Goal: Task Accomplishment & Management: Use online tool/utility

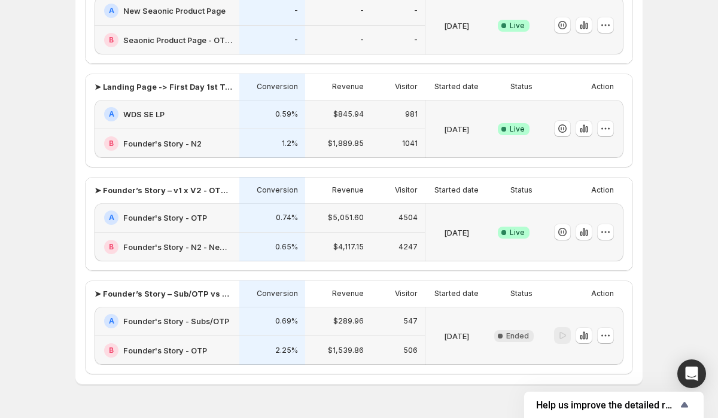
scroll to position [144, 0]
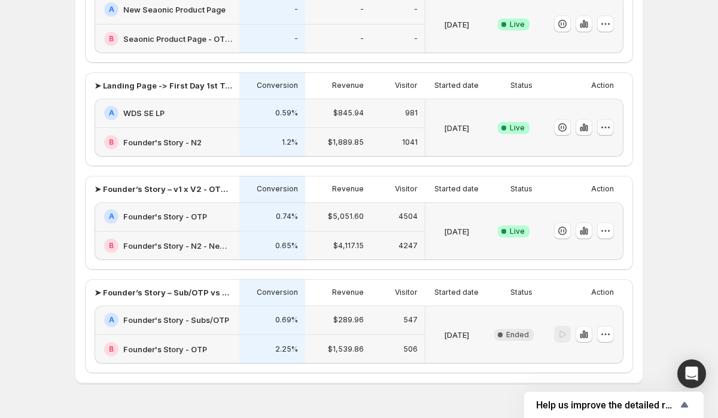
click at [604, 125] on icon "button" at bounding box center [606, 128] width 12 height 12
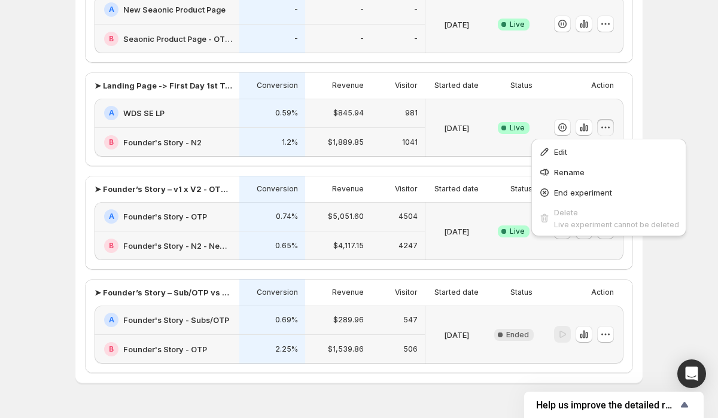
click at [697, 108] on div "Experiments. This page is ready Experiments Create new experiment Template Expe…" at bounding box center [359, 152] width 718 height 593
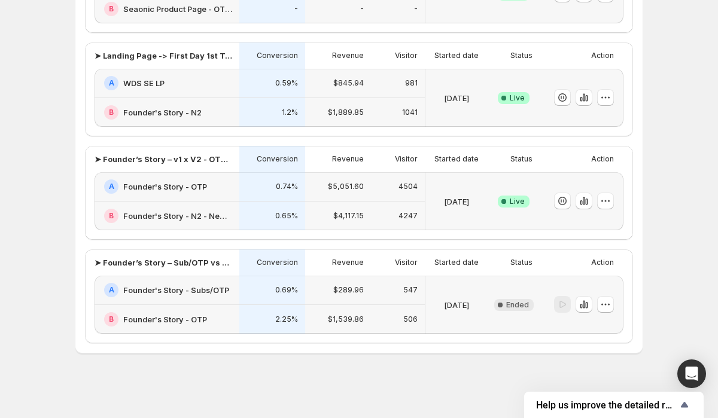
scroll to position [0, 0]
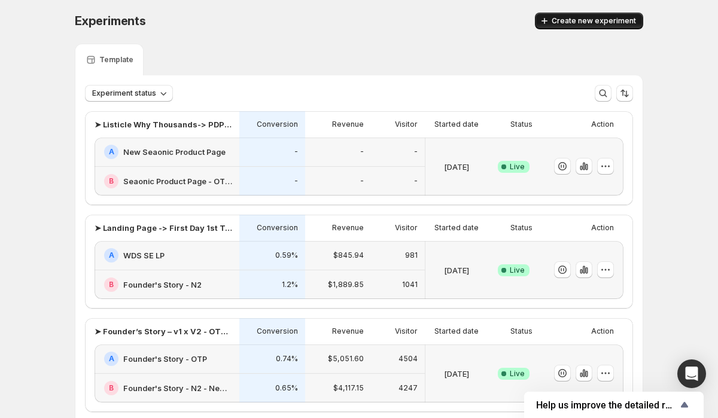
click at [590, 20] on span "Create new experiment" at bounding box center [594, 21] width 84 height 10
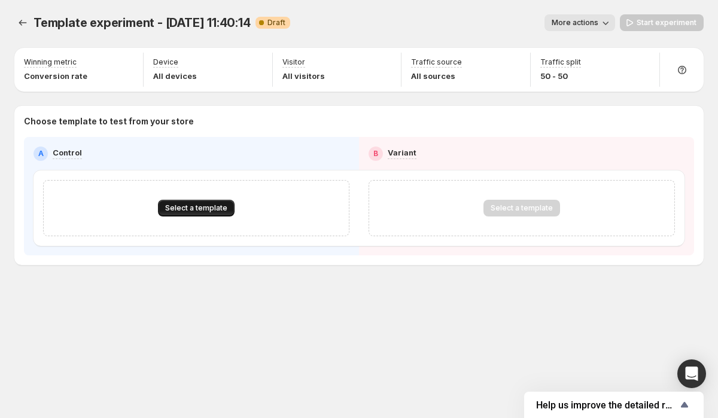
click at [205, 211] on span "Select a template" at bounding box center [196, 209] width 62 height 10
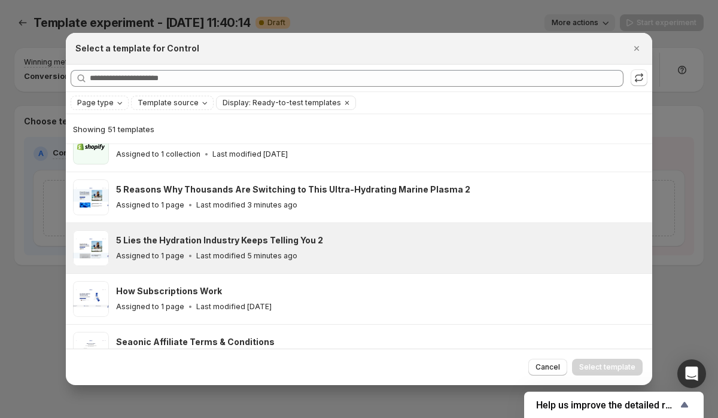
scroll to position [126, 0]
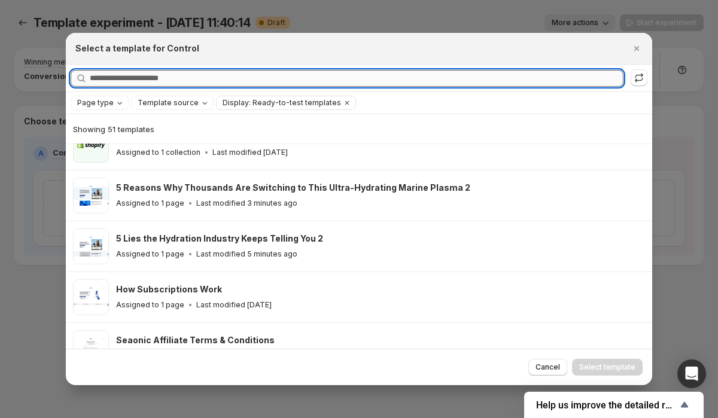
click at [153, 77] on input "Searching all templates" at bounding box center [357, 78] width 534 height 17
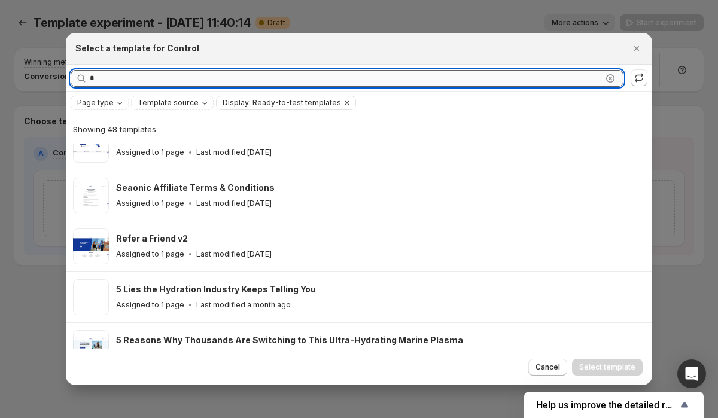
scroll to position [0, 0]
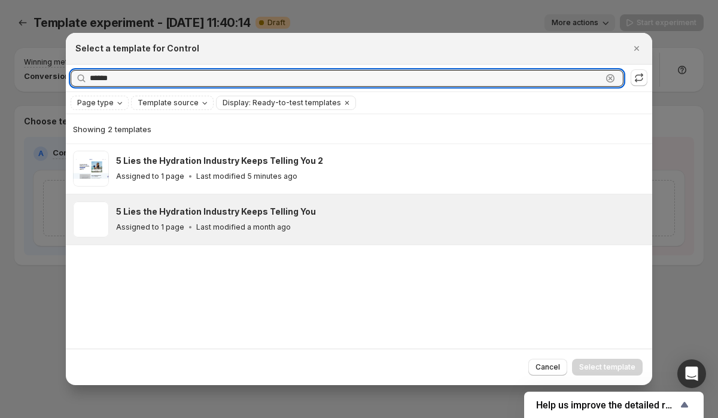
type input "******"
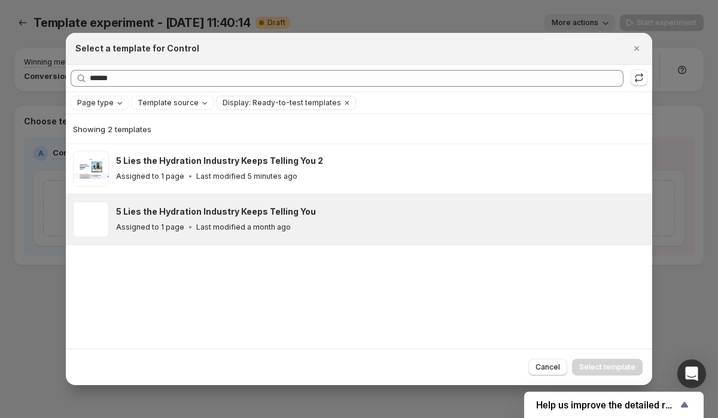
click at [286, 224] on div "Assigned to 1 page Last modified a month ago" at bounding box center [379, 227] width 526 height 12
click at [616, 372] on button "Select template" at bounding box center [607, 367] width 71 height 17
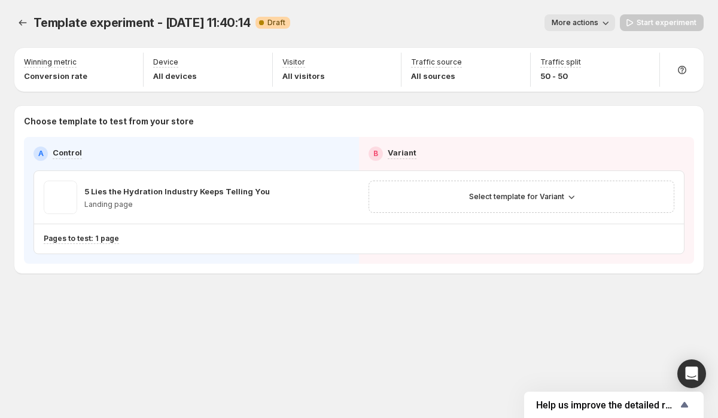
click at [244, 23] on span "Template experiment - Aug 26, 11:40:14" at bounding box center [142, 23] width 217 height 14
click at [601, 24] on button "More actions" at bounding box center [580, 22] width 71 height 17
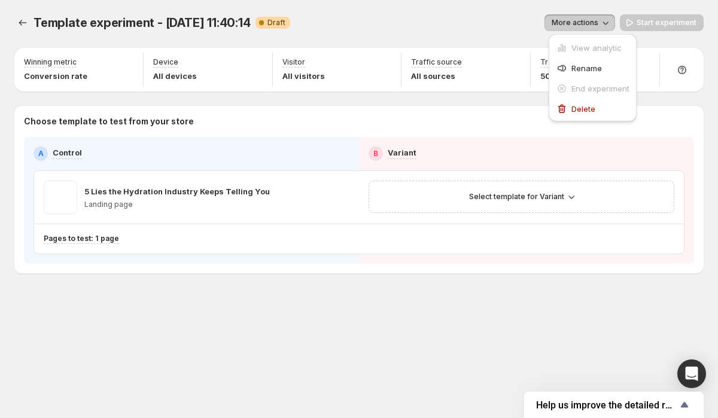
click at [369, 19] on div "More actions" at bounding box center [457, 22] width 315 height 17
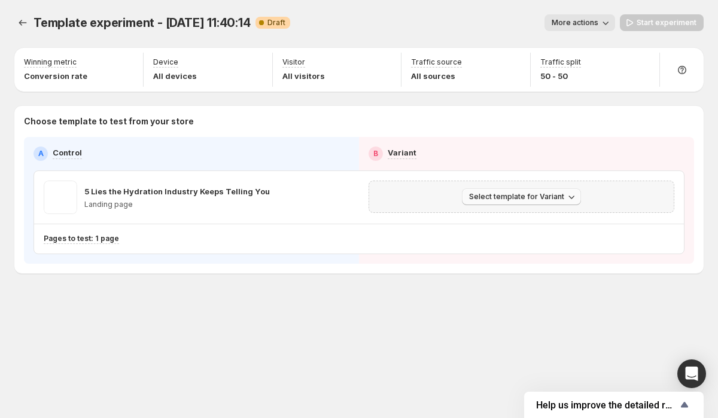
click at [539, 202] on button "Select template for Variant" at bounding box center [521, 197] width 119 height 17
click at [551, 226] on span "Select an existing template" at bounding box center [513, 222] width 101 height 10
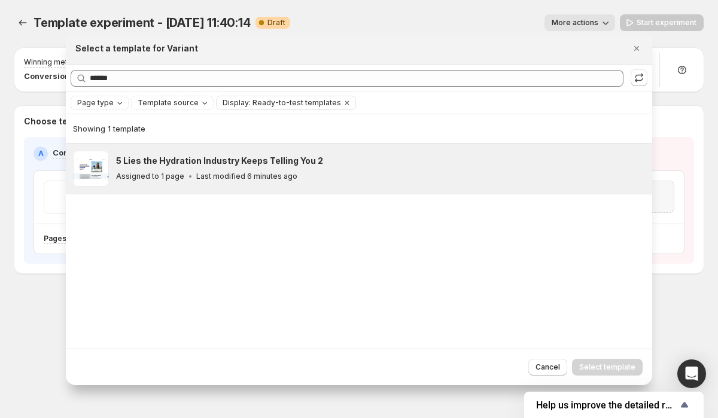
click at [309, 173] on div "Assigned to 1 page Last modified 6 minutes ago" at bounding box center [379, 177] width 526 height 12
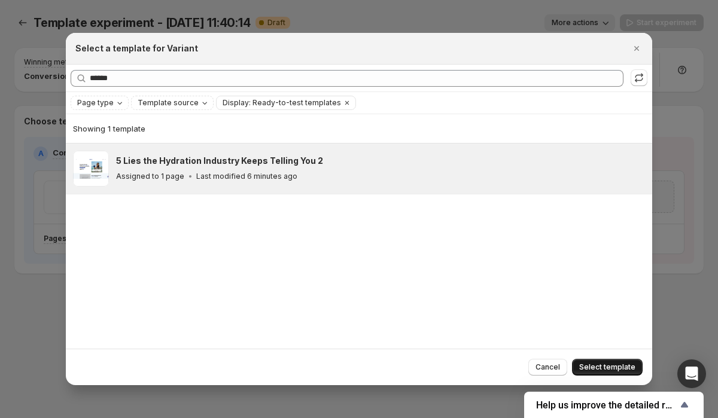
click at [616, 364] on span "Select template" at bounding box center [607, 368] width 56 height 10
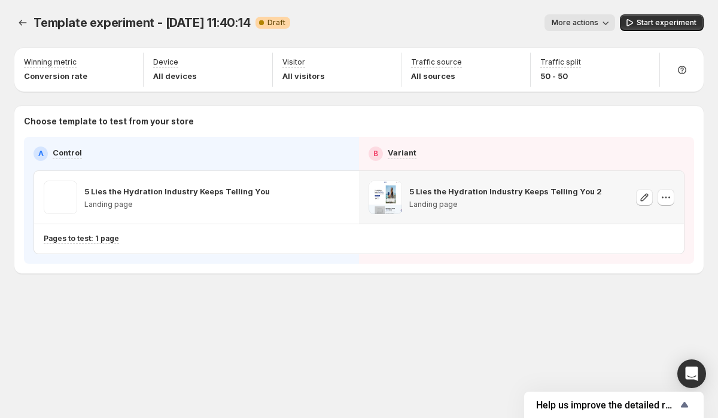
click at [466, 289] on div "Template experiment - Aug 26, 11:40:14. This page is ready Template experiment …" at bounding box center [359, 169] width 718 height 338
click at [435, 330] on div "Template experiment - Aug 26, 11:40:14. This page is ready Template experiment …" at bounding box center [359, 169] width 718 height 338
click at [608, 25] on icon "button" at bounding box center [606, 23] width 12 height 12
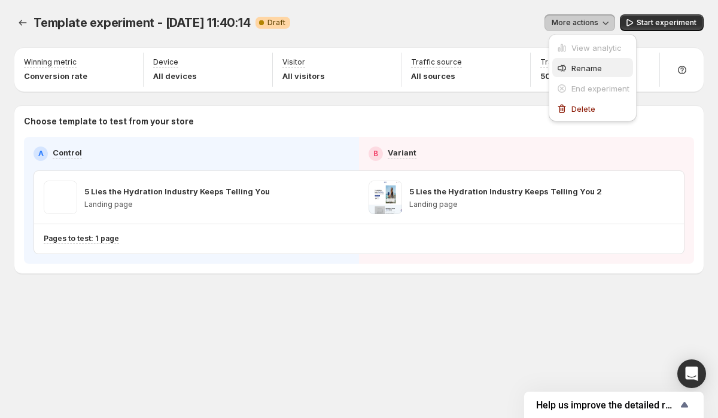
click at [596, 62] on span "Rename" at bounding box center [601, 68] width 58 height 12
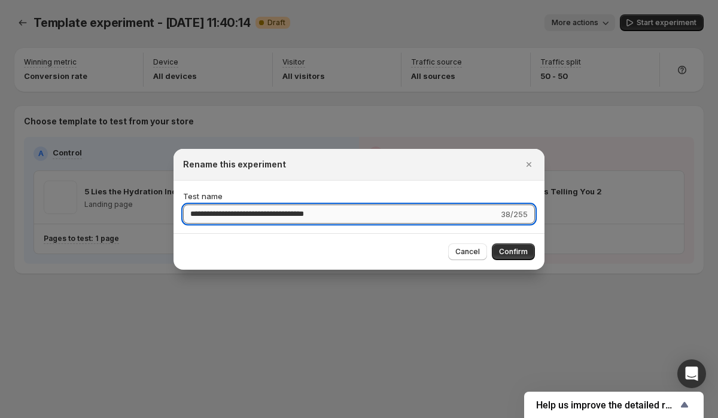
click at [309, 214] on input "**********" at bounding box center [340, 214] width 315 height 19
paste input "*********"
type input "**********"
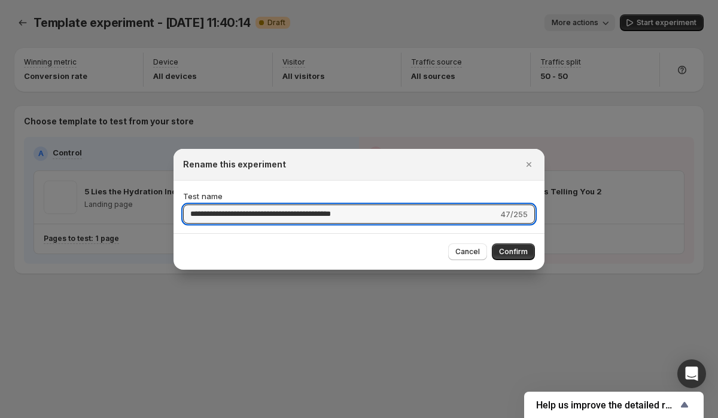
click at [504, 251] on span "Confirm" at bounding box center [513, 252] width 29 height 10
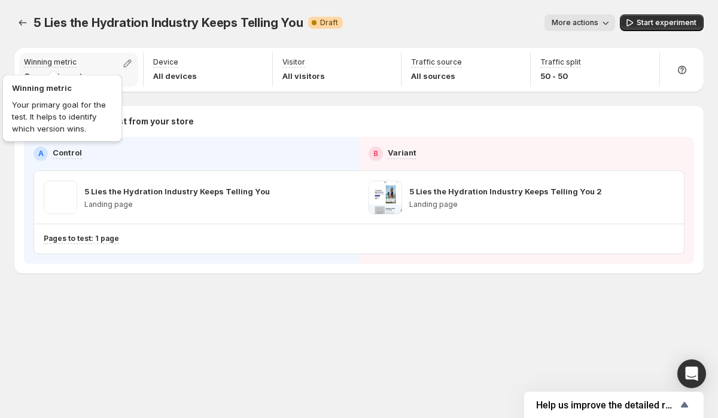
click at [69, 62] on p "Winning metric" at bounding box center [50, 62] width 53 height 10
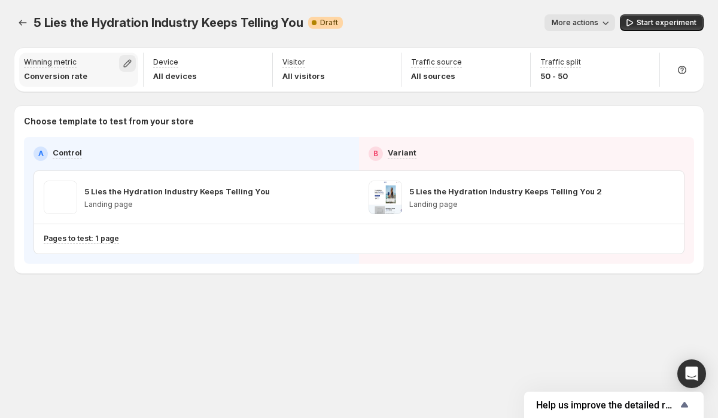
click at [126, 65] on icon "button" at bounding box center [128, 63] width 12 height 12
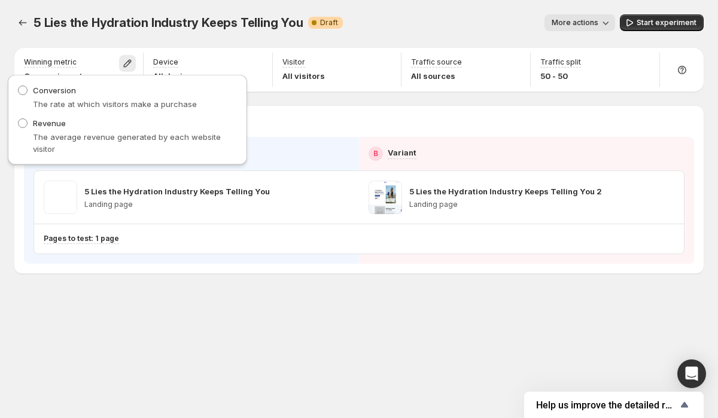
click at [608, 20] on icon "button" at bounding box center [606, 23] width 12 height 12
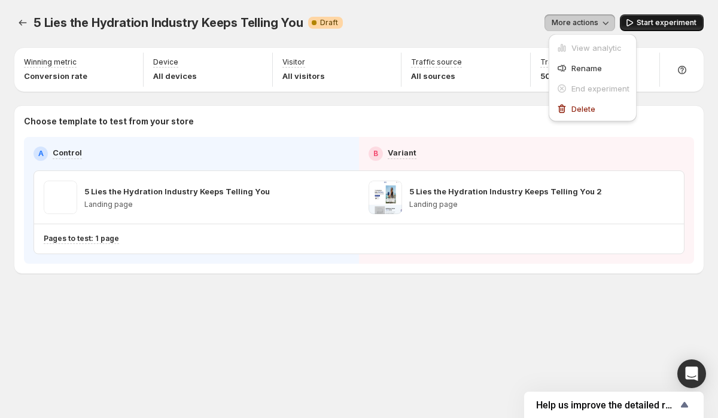
click at [662, 16] on button "Start experiment" at bounding box center [662, 22] width 84 height 17
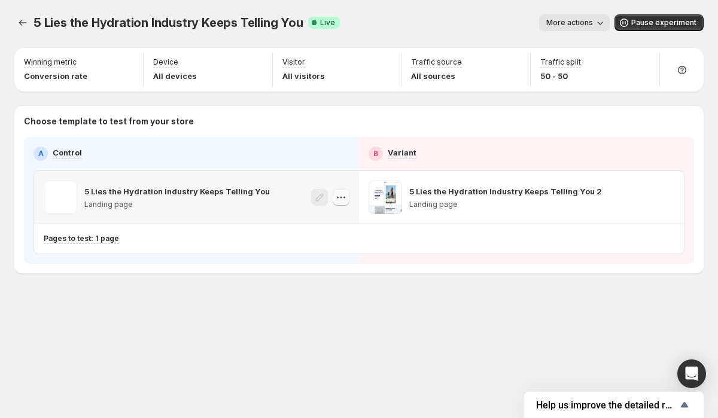
click at [338, 199] on icon "button" at bounding box center [341, 198] width 12 height 12
click at [347, 198] on icon "button" at bounding box center [341, 198] width 12 height 12
click at [672, 195] on button "button" at bounding box center [666, 197] width 17 height 17
click at [506, 286] on div "5 Lies the Hydration Industry Keeps Telling You. This page is ready 5 Lies the …" at bounding box center [359, 169] width 718 height 338
click at [587, 25] on span "More actions" at bounding box center [570, 23] width 47 height 10
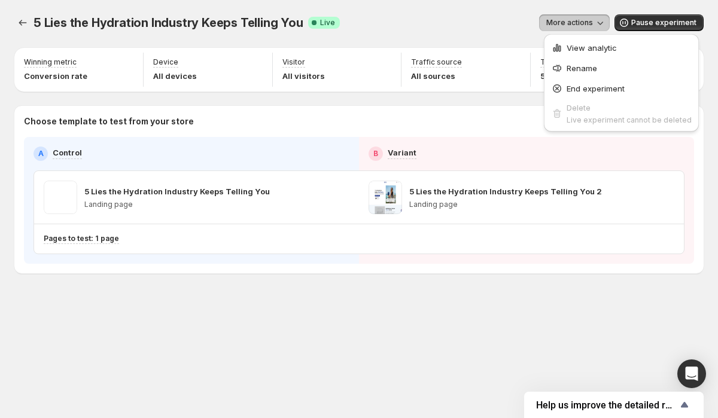
click at [478, 28] on div "More actions" at bounding box center [480, 22] width 260 height 17
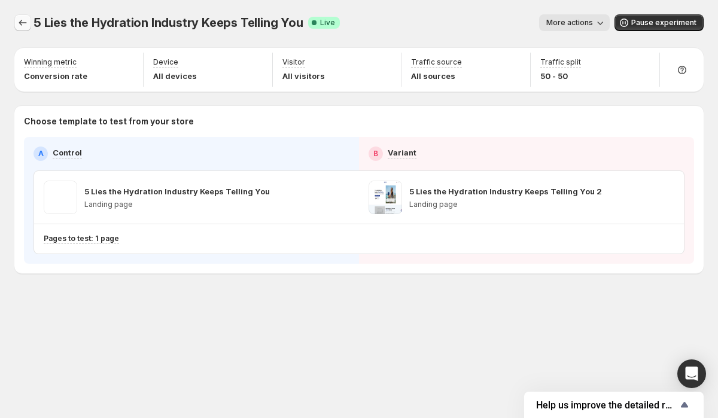
click at [25, 22] on icon "Experiments" at bounding box center [23, 23] width 12 height 12
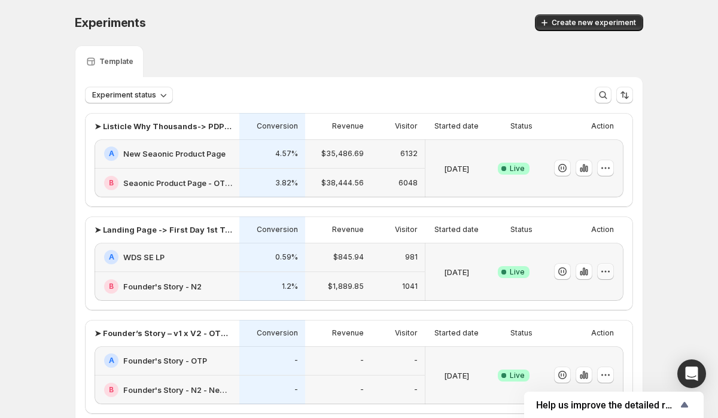
click at [605, 272] on icon "button" at bounding box center [606, 272] width 12 height 12
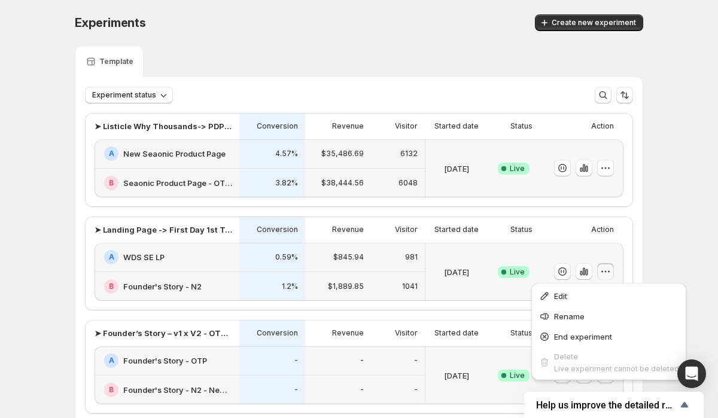
click at [670, 247] on div "Experiments. This page is ready Experiments Create new experiment Template Expe…" at bounding box center [359, 348] width 718 height 696
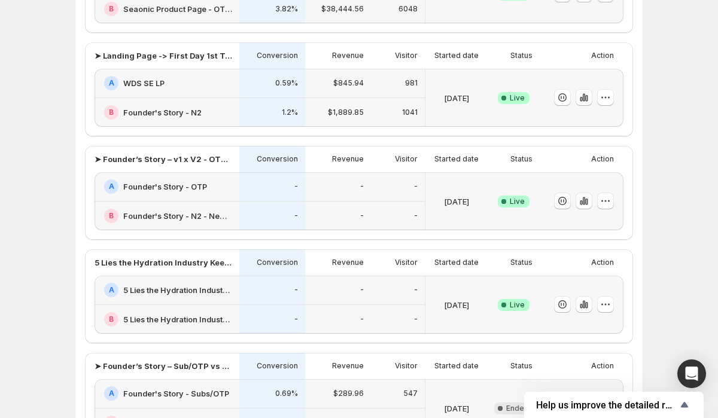
scroll to position [262, 0]
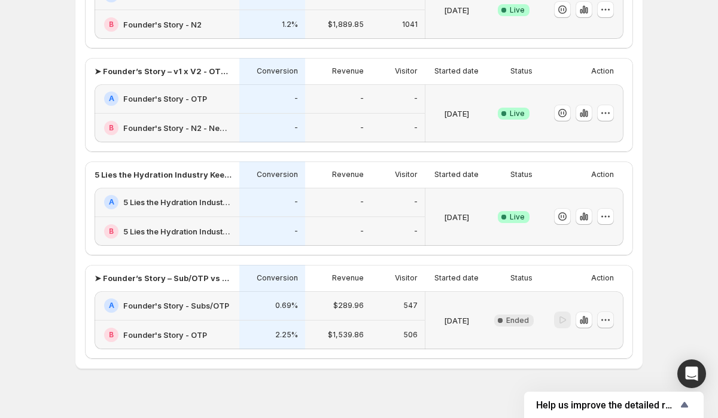
click at [606, 323] on icon "button" at bounding box center [606, 320] width 12 height 12
click at [608, 234] on span "Edit" at bounding box center [614, 235] width 58 height 12
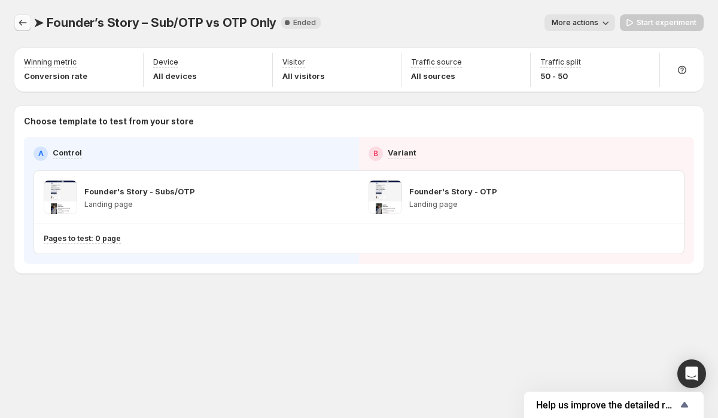
click at [23, 18] on icon "Experiments" at bounding box center [23, 23] width 12 height 12
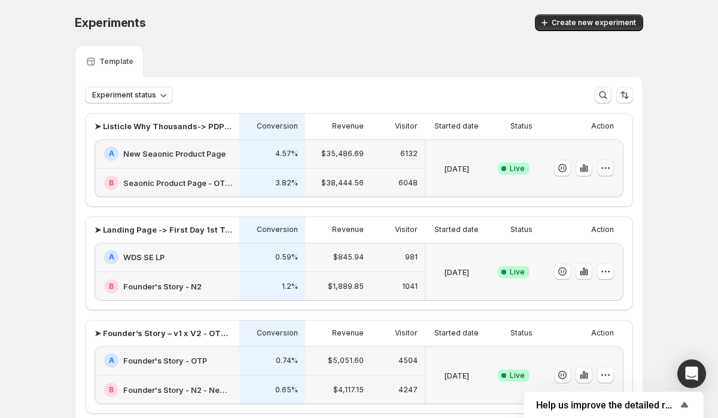
click at [600, 169] on icon "button" at bounding box center [606, 168] width 12 height 12
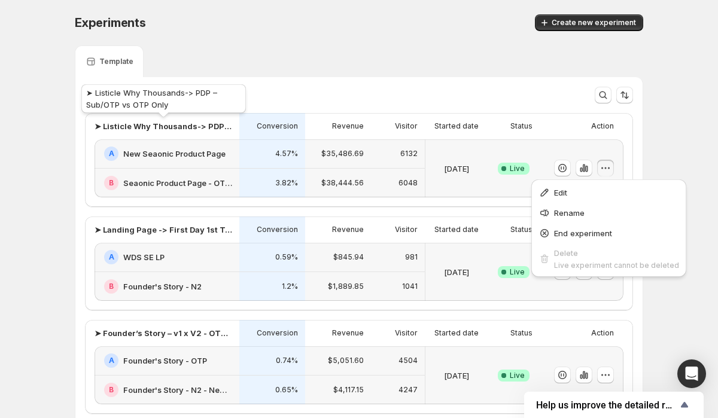
click at [156, 122] on p "➤ Listicle Why Thousands-> PDP – Sub/OTP vs OTP Only" at bounding box center [164, 126] width 138 height 12
click at [673, 107] on div "Experiments. This page is ready Experiments Create new experiment Template Expe…" at bounding box center [359, 348] width 718 height 696
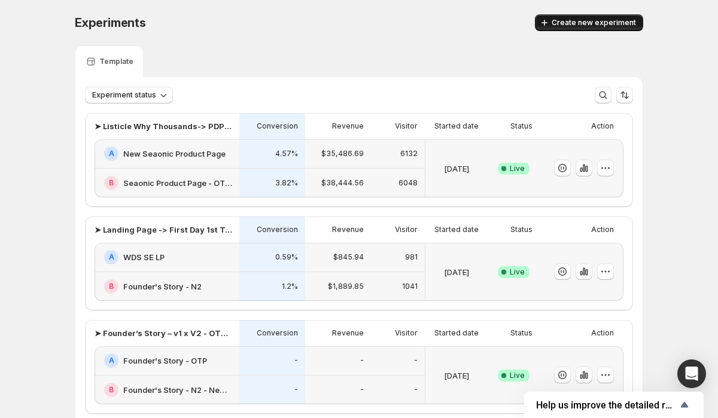
click at [595, 17] on button "Create new experiment" at bounding box center [589, 22] width 108 height 17
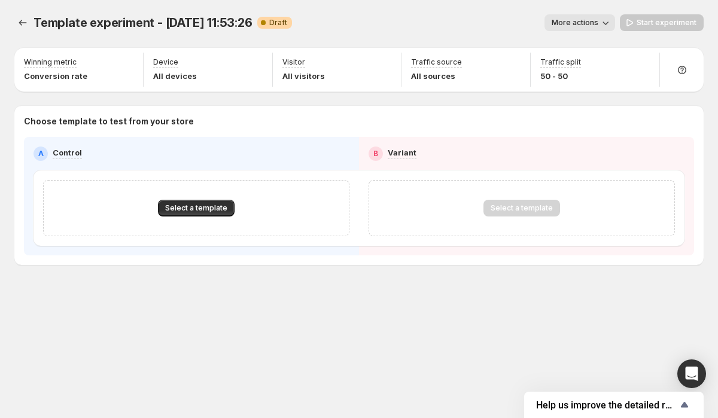
click at [590, 20] on span "More actions" at bounding box center [575, 23] width 47 height 10
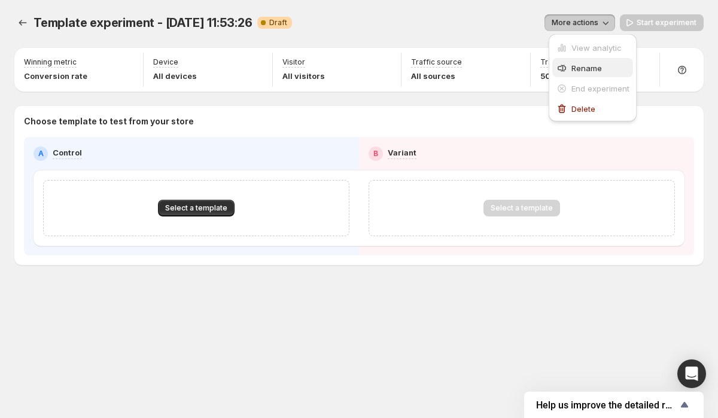
click at [581, 65] on span "Rename" at bounding box center [587, 68] width 31 height 10
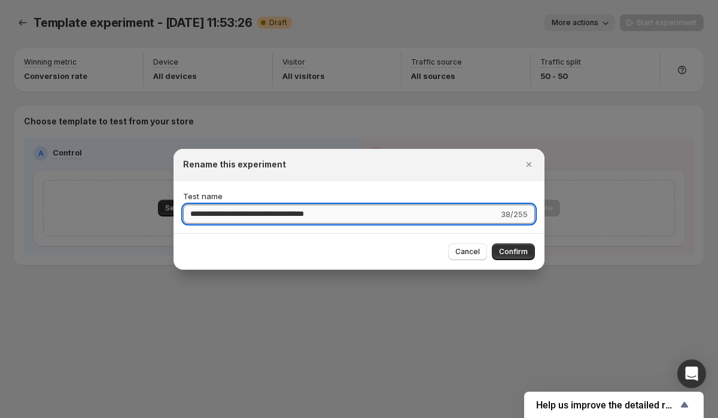
click at [341, 220] on input "**********" at bounding box center [340, 214] width 315 height 19
type input "**********"
click at [516, 257] on button "Confirm" at bounding box center [513, 252] width 43 height 17
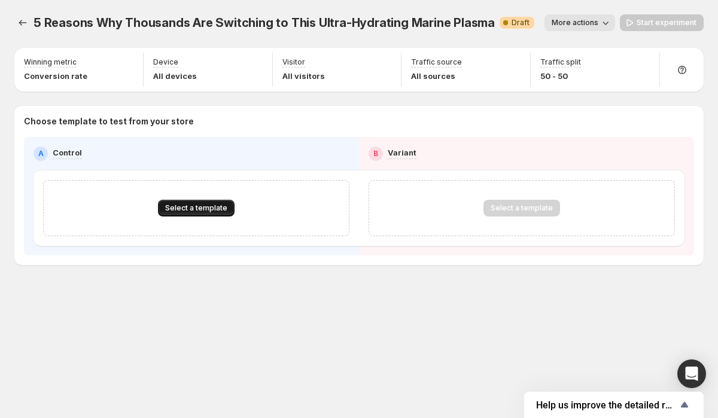
click at [190, 215] on button "Select a template" at bounding box center [196, 208] width 77 height 17
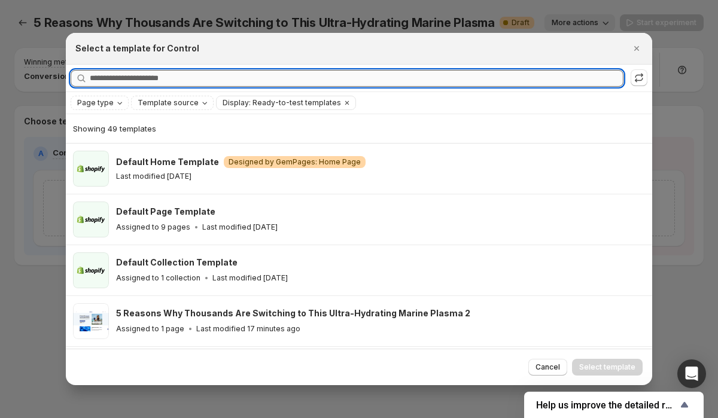
click at [169, 76] on input "Searching all templates" at bounding box center [357, 78] width 534 height 17
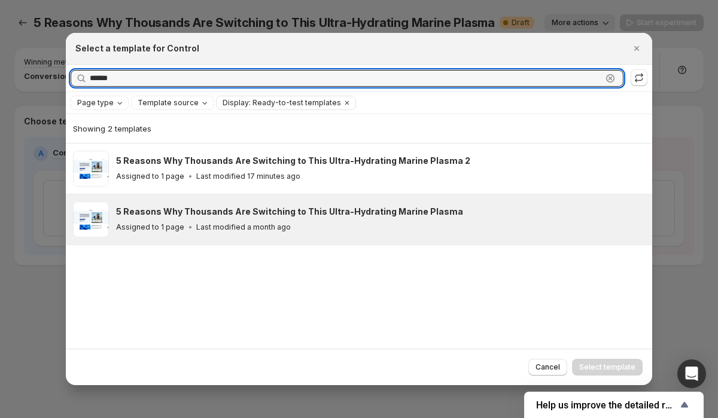
type input "******"
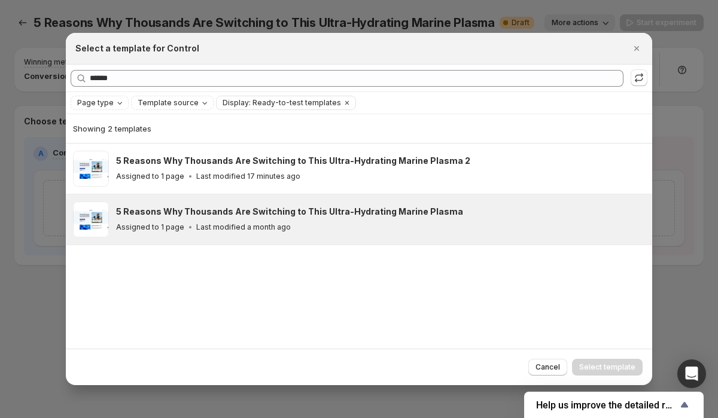
click at [375, 220] on div "5 Reasons Why Thousands Are Switching to This Ultra-Hydrating Marine Plasma Ass…" at bounding box center [379, 220] width 526 height 28
click at [615, 362] on button "Select template" at bounding box center [607, 367] width 71 height 17
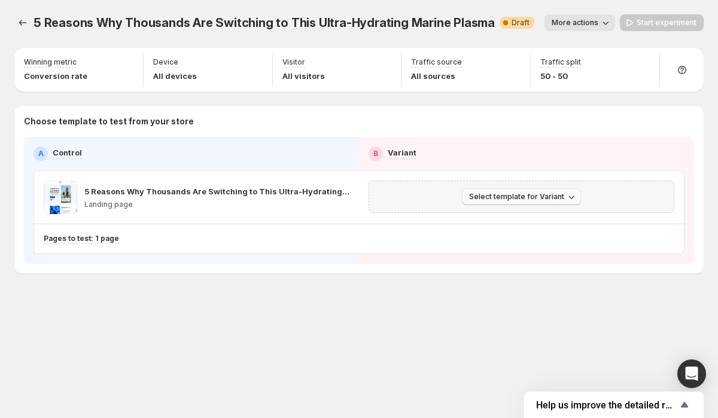
click at [502, 195] on span "Select template for Variant" at bounding box center [516, 197] width 95 height 10
click at [541, 225] on span "Select an existing template" at bounding box center [513, 222] width 101 height 10
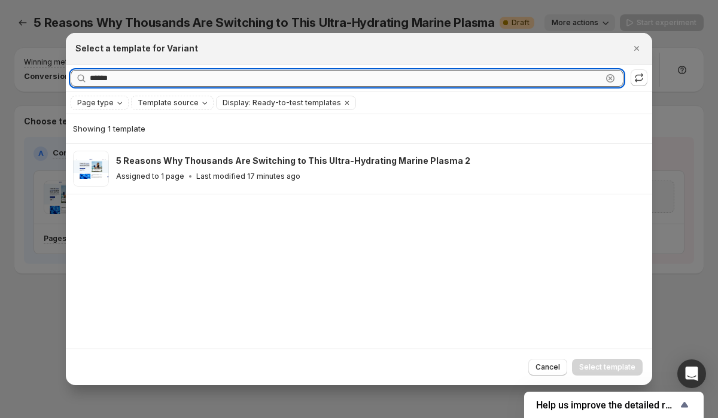
click at [142, 80] on input "******" at bounding box center [346, 78] width 512 height 17
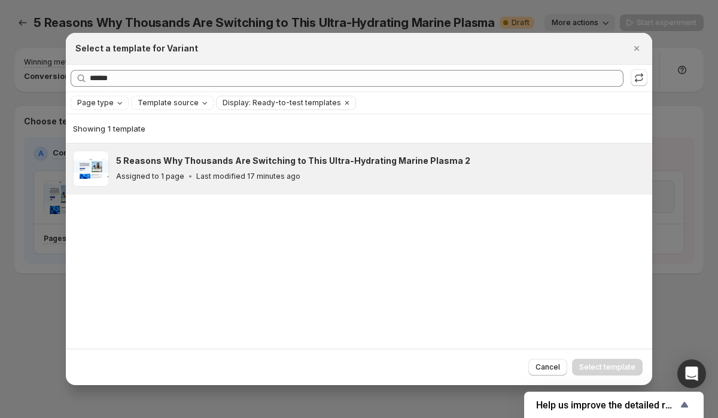
click at [355, 173] on div "Assigned to 1 page Last modified 17 minutes ago" at bounding box center [379, 177] width 526 height 12
click at [615, 371] on span "Select template" at bounding box center [607, 368] width 56 height 10
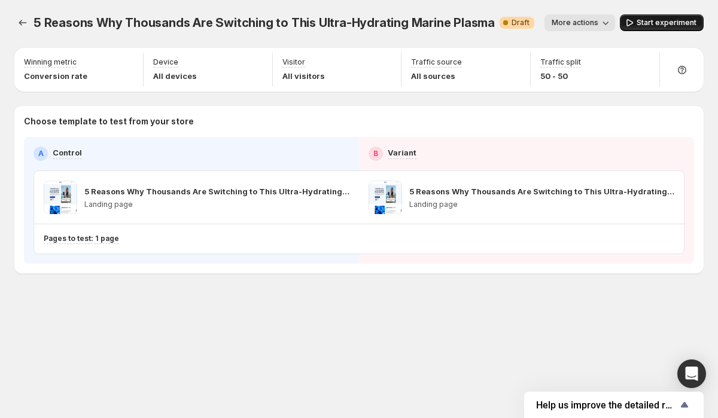
click at [690, 28] on button "Start experiment" at bounding box center [662, 22] width 84 height 17
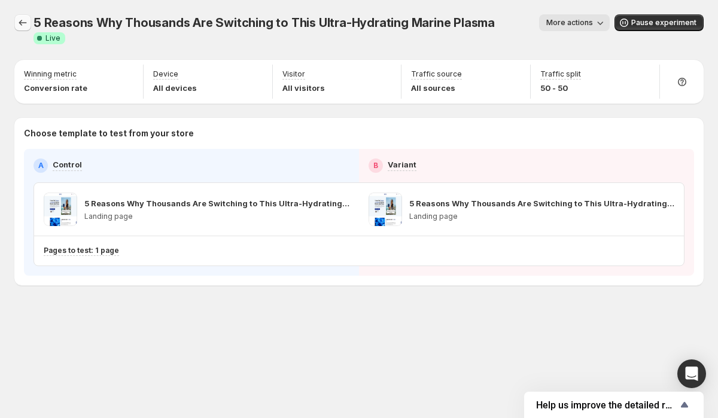
click at [23, 22] on icon "Experiments" at bounding box center [23, 23] width 12 height 12
